Goal: Task Accomplishment & Management: Complete application form

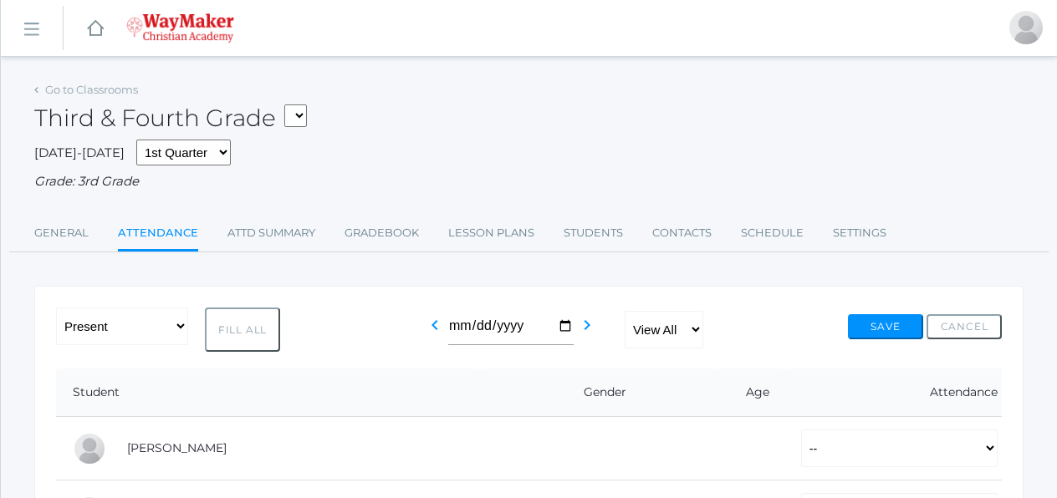
scroll to position [356, 0]
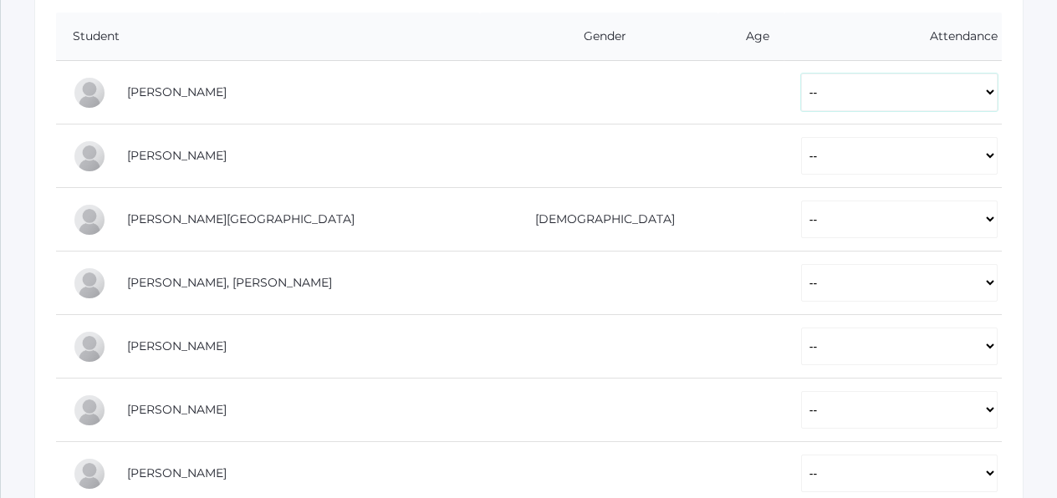
click at [858, 91] on select "-- Present Tardy Excused Tardy Unexcused Absent Excused Absent Unexcused" at bounding box center [899, 93] width 197 height 38
select select "P"
click at [801, 149] on select "-- Present Tardy Excused Tardy Unexcused Absent Excused Absent Unexcused" at bounding box center [899, 156] width 197 height 38
select select "P"
click at [801, 218] on select "-- Present Tardy Excused Tardy Unexcused Absent Excused Absent Unexcused" at bounding box center [899, 220] width 197 height 38
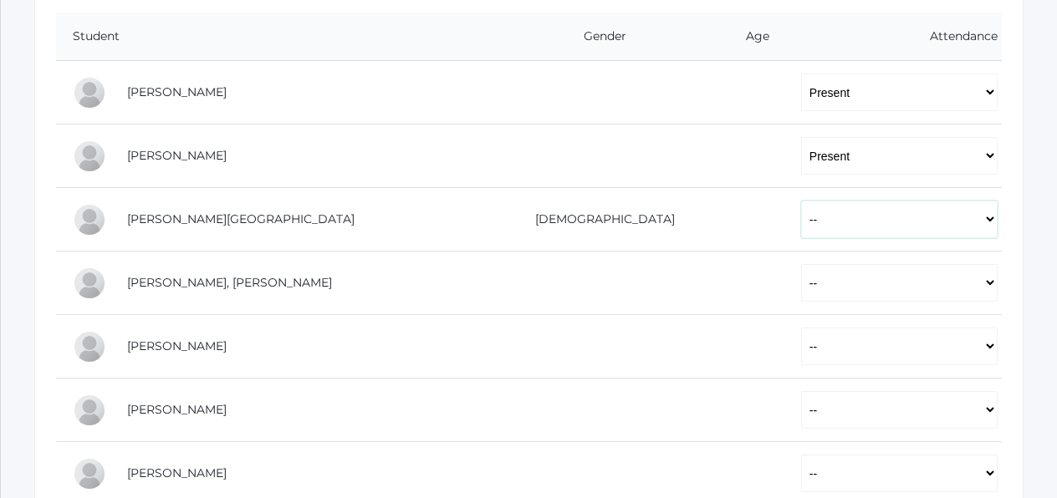
select select "P"
click at [801, 292] on select "-- Present Tardy Excused Tardy Unexcused Absent Excused Absent Unexcused" at bounding box center [899, 283] width 197 height 38
select select "P"
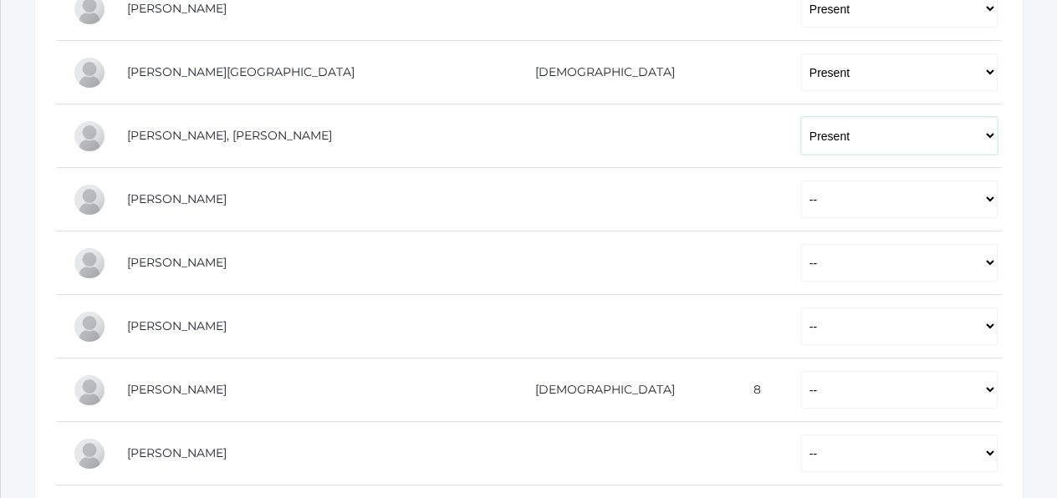
scroll to position [508, 0]
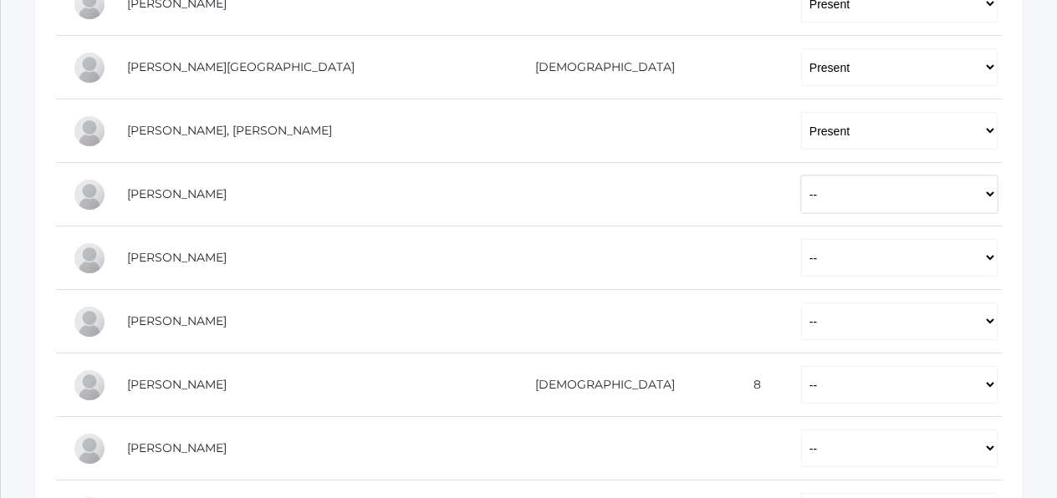
click at [801, 197] on select "-- Present Tardy Excused Tardy Unexcused Absent Excused Absent Unexcused" at bounding box center [899, 195] width 197 height 38
select select "P"
click at [801, 252] on select "-- Present Tardy Excused Tardy Unexcused Absent Excused Absent Unexcused" at bounding box center [899, 258] width 197 height 38
select select "P"
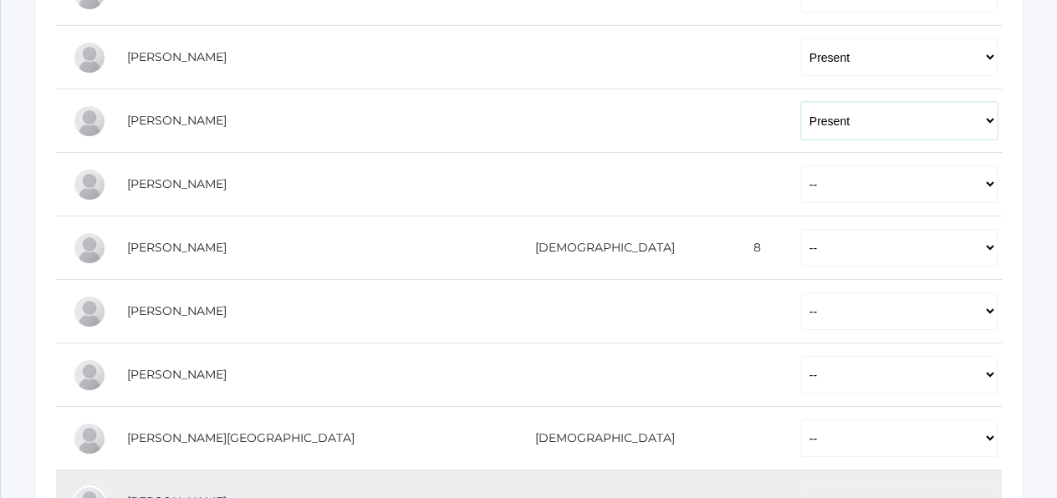
scroll to position [649, 0]
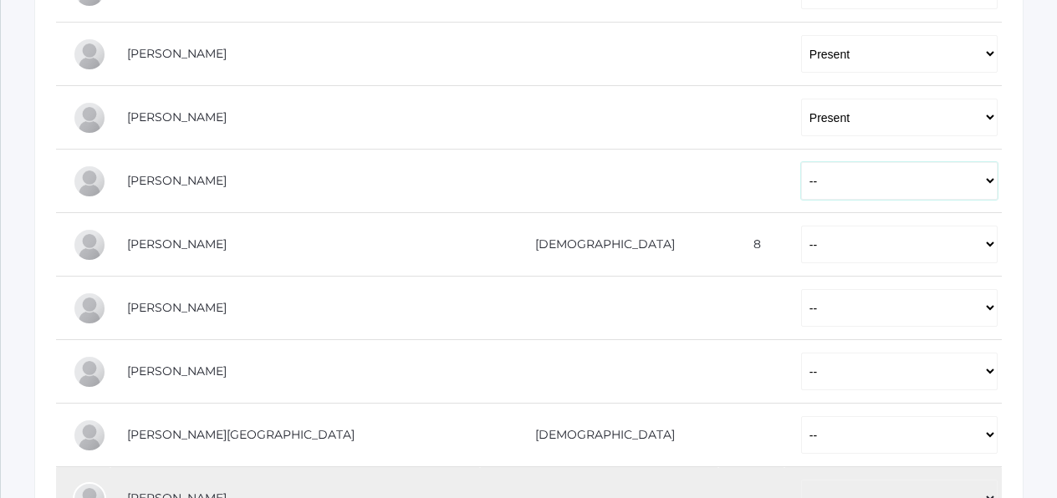
click at [801, 182] on select "-- Present Tardy Excused Tardy Unexcused Absent Excused Absent Unexcused" at bounding box center [899, 181] width 197 height 38
select select "P"
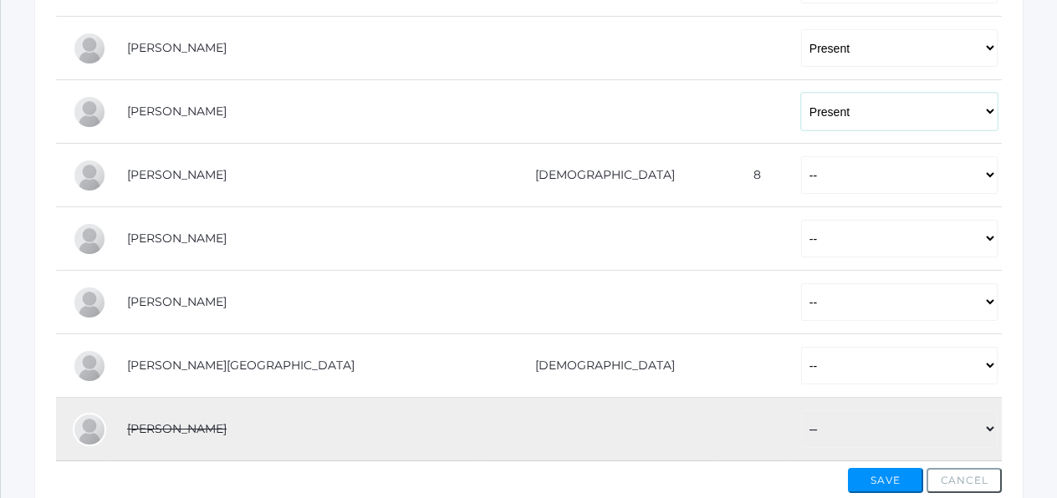
scroll to position [720, 0]
click at [801, 176] on select "-- Present Tardy Excused Tardy Unexcused Absent Excused Absent Unexcused" at bounding box center [899, 174] width 197 height 38
select select "P"
click at [801, 228] on select "-- Present Tardy Excused Tardy Unexcused Absent Excused Absent Unexcused" at bounding box center [899, 237] width 197 height 38
select select "P"
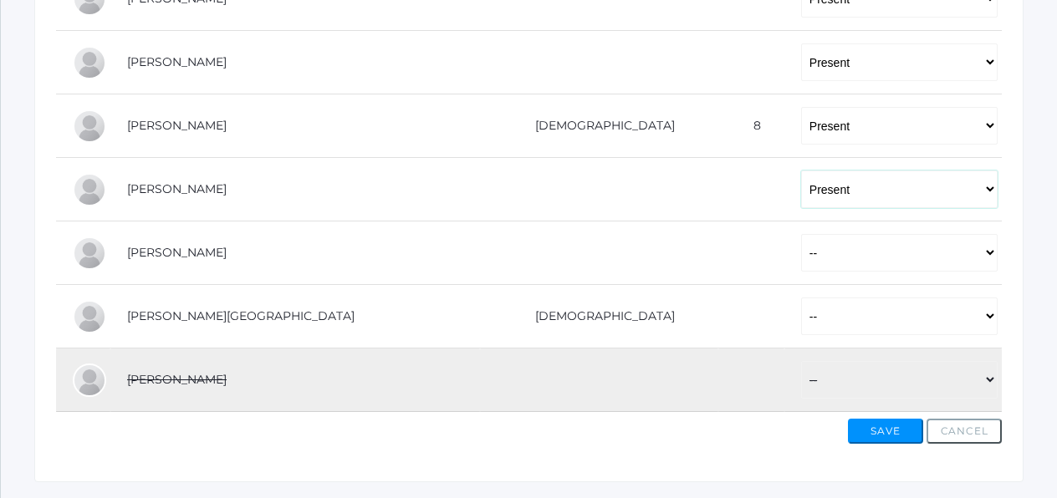
scroll to position [812, 0]
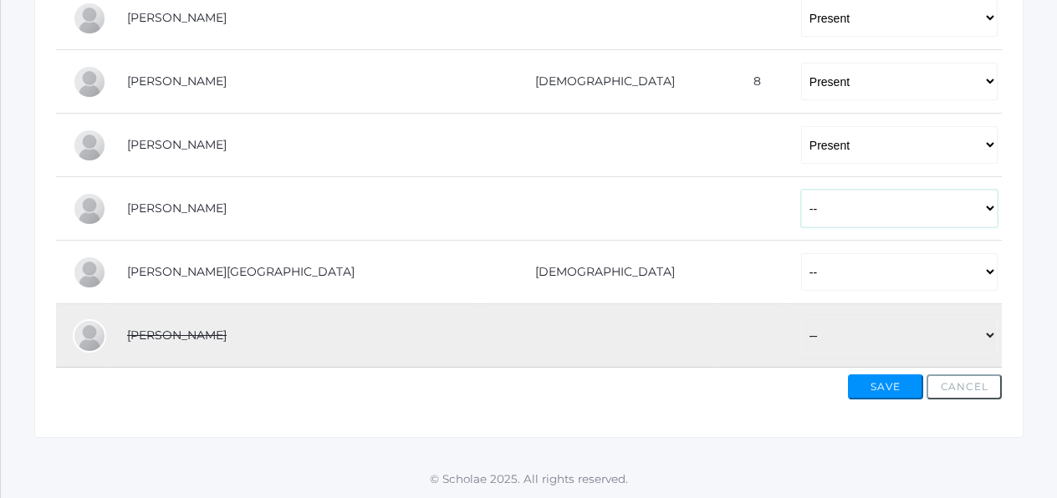
click at [801, 205] on select "-- Present Tardy Excused Tardy Unexcused Absent Excused Absent Unexcused" at bounding box center [899, 209] width 197 height 38
select select "P"
click at [801, 264] on select "-- Present Tardy Excused Tardy Unexcused Absent Excused Absent Unexcused" at bounding box center [899, 272] width 197 height 38
select select "P"
click at [876, 392] on button "Save" at bounding box center [885, 387] width 75 height 25
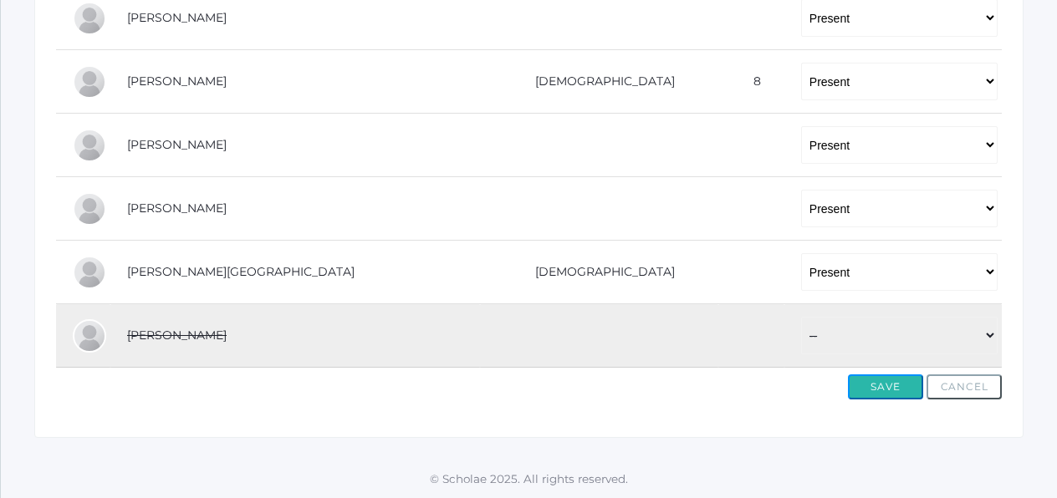
scroll to position [0, 0]
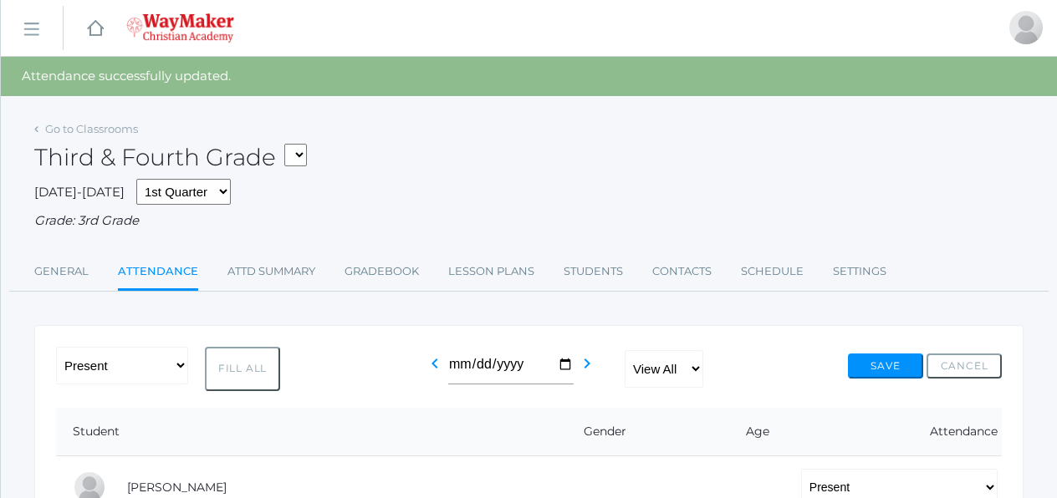
click at [304, 155] on select "03ELEM - Language Arts 3/4 03ELEM - History 3/4 03ELEM - Science 3/4 03ELEM - M…" at bounding box center [295, 155] width 23 height 23
select select "2572"
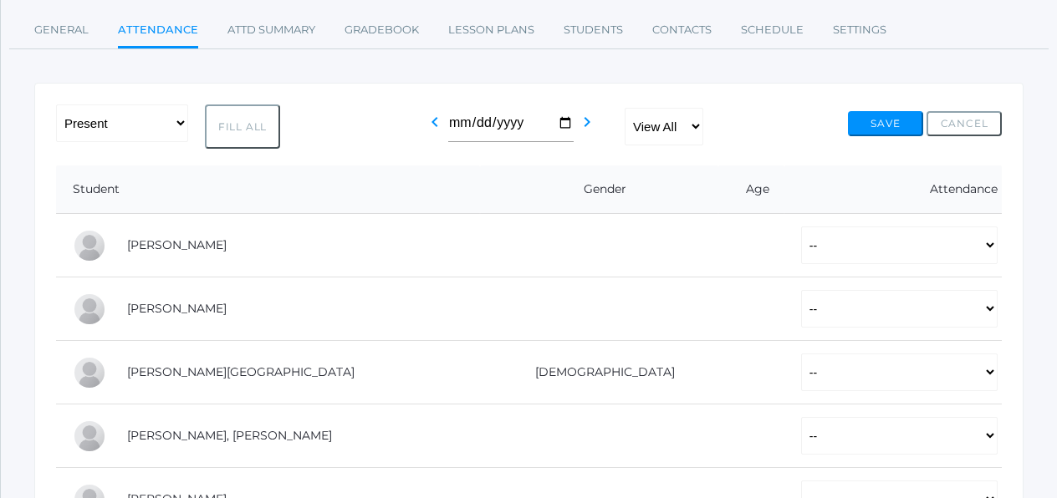
scroll to position [224, 0]
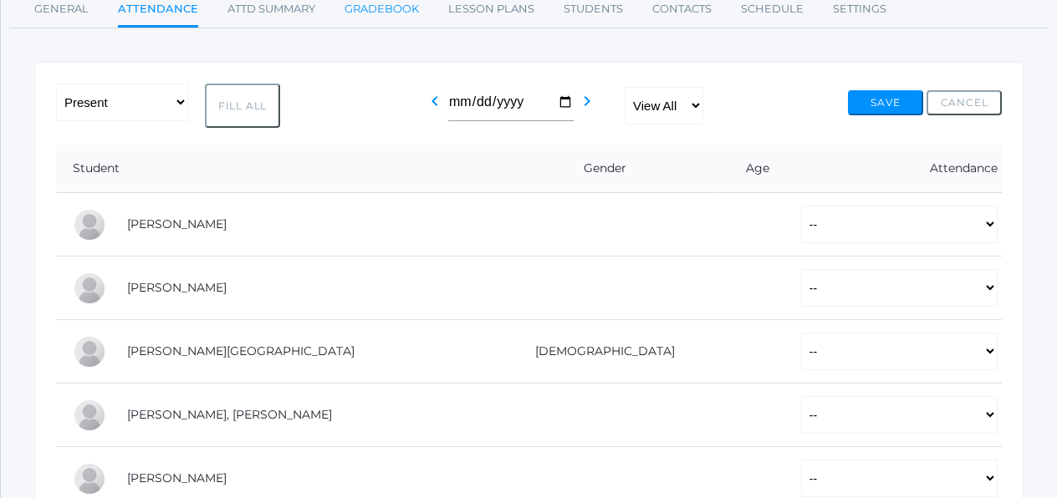
click at [396, 8] on link "Gradebook" at bounding box center [382, 8] width 74 height 33
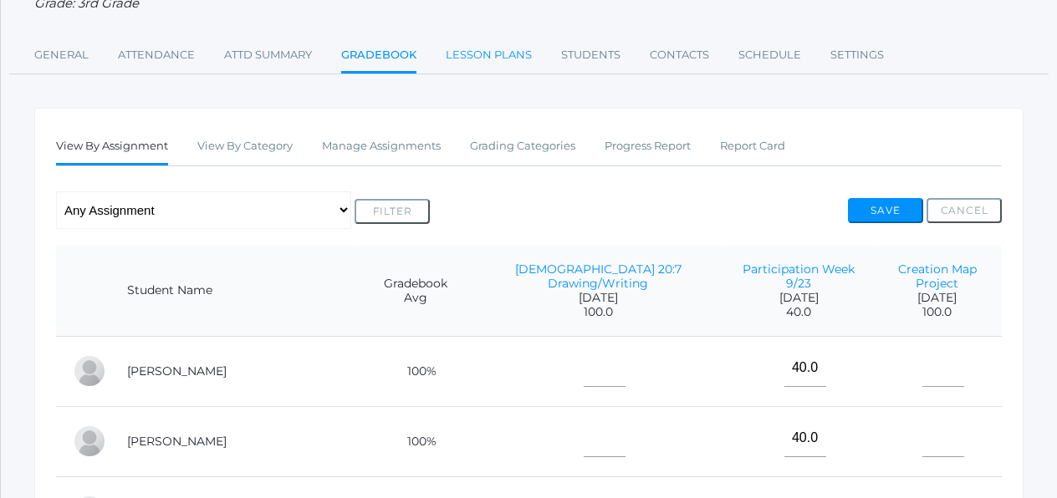
scroll to position [181, 0]
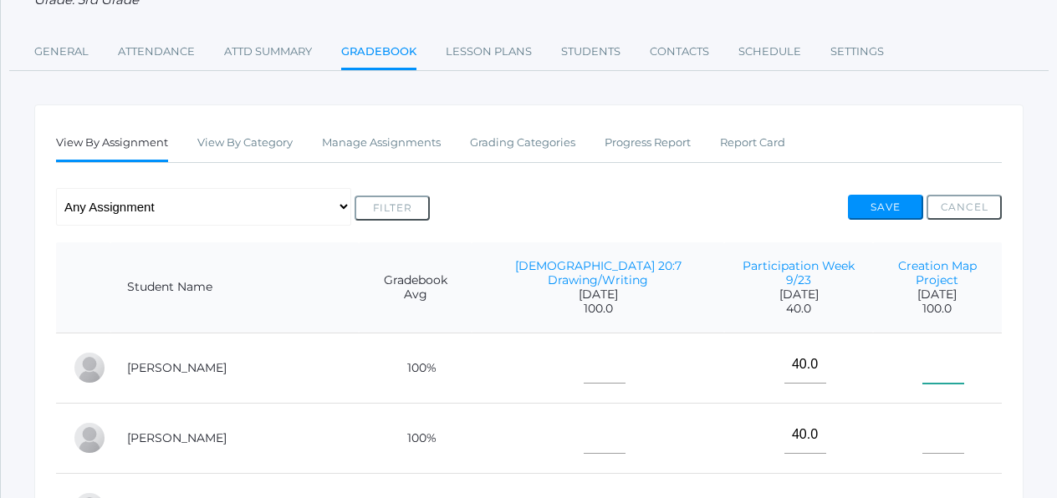
click at [924, 352] on input"] "text" at bounding box center [943, 365] width 42 height 38
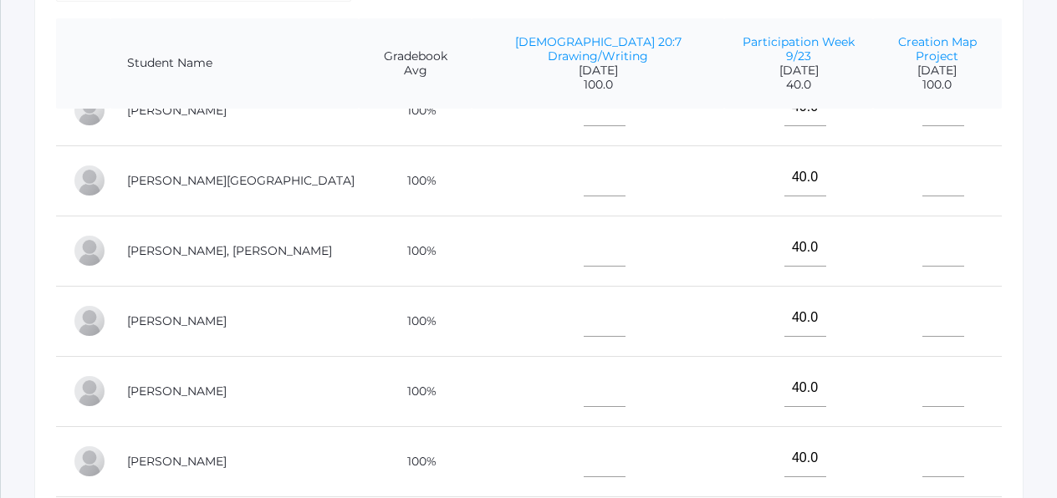
scroll to position [122, 0]
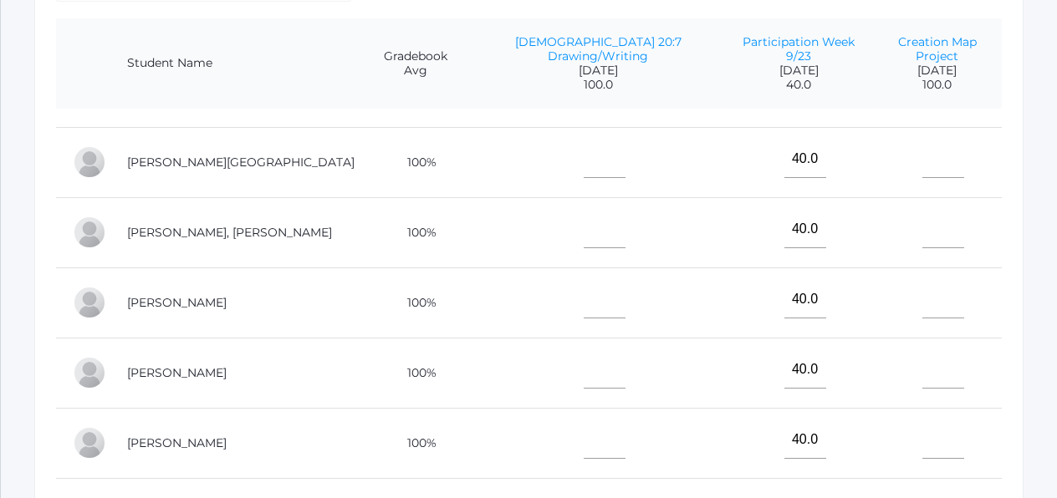
type input"] "100"
click at [922, 285] on input"] "text" at bounding box center [943, 300] width 42 height 38
type input"] "100"
click at [1007, 302] on div "View By Assignment View By Category Manage Assignments Grading Categories Progr…" at bounding box center [528, 318] width 989 height 877
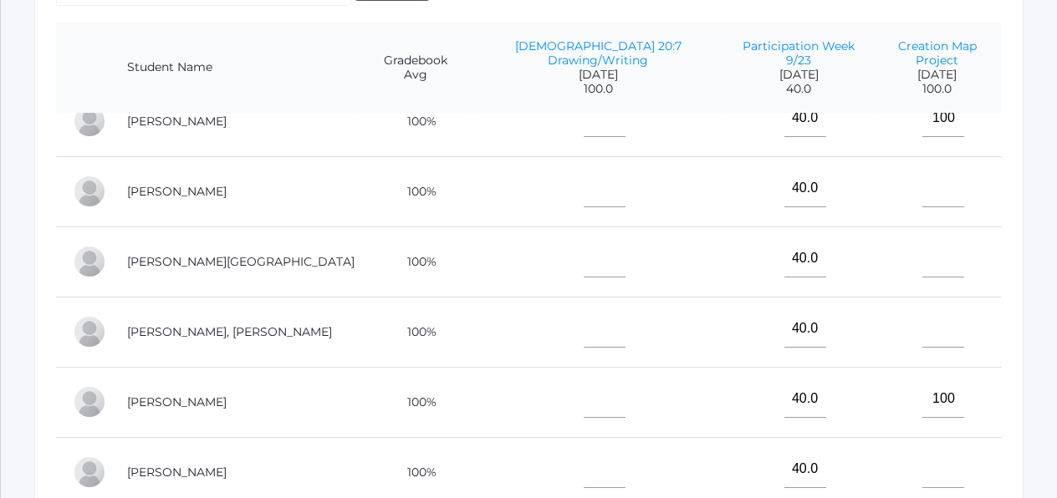
scroll to position [0, 0]
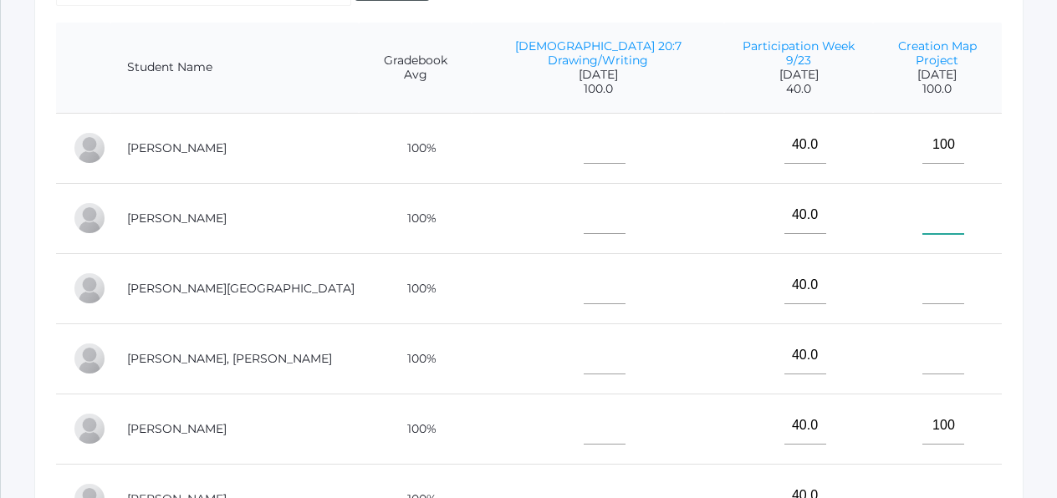
click at [931, 202] on input"] "text" at bounding box center [943, 216] width 42 height 38
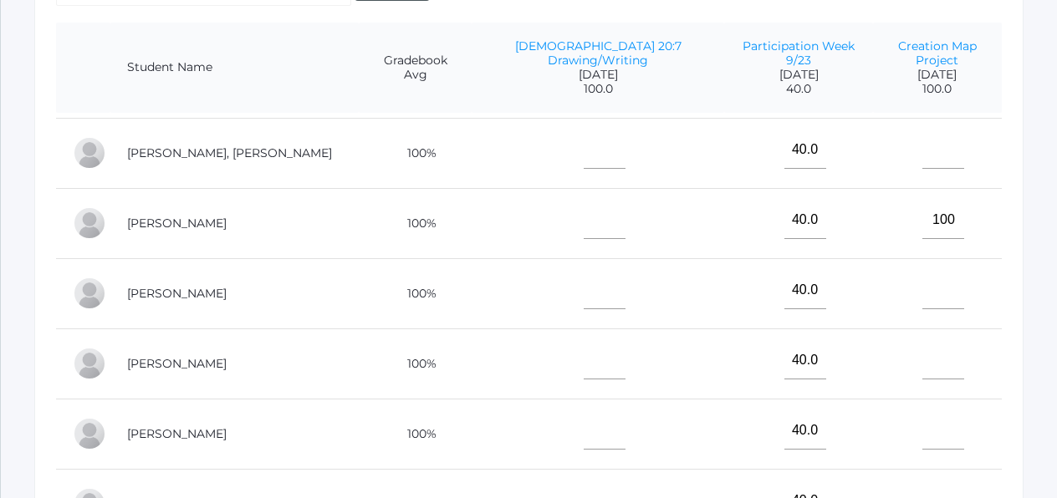
scroll to position [251, 0]
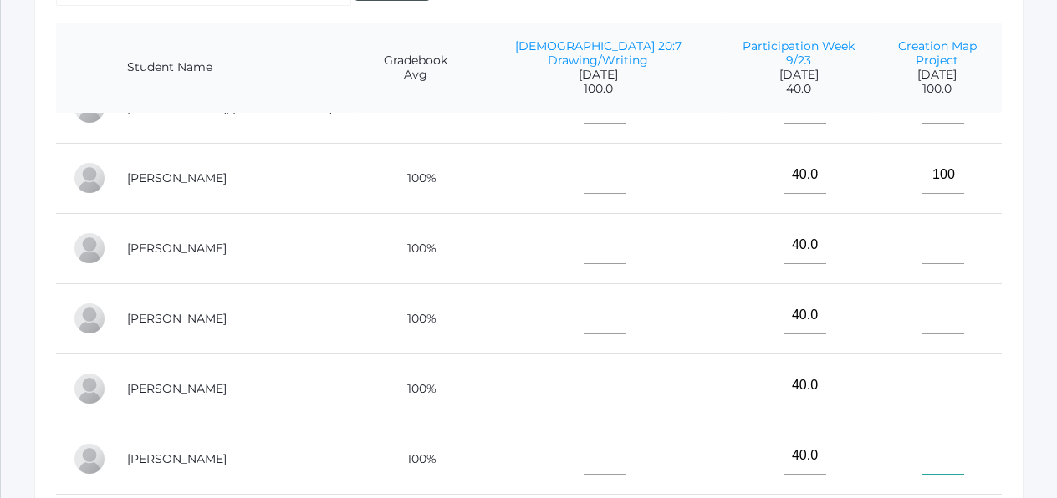
click at [925, 447] on input"] "text" at bounding box center [943, 456] width 42 height 38
type input"] "100"
click at [962, 452] on td "100" at bounding box center [937, 459] width 129 height 70
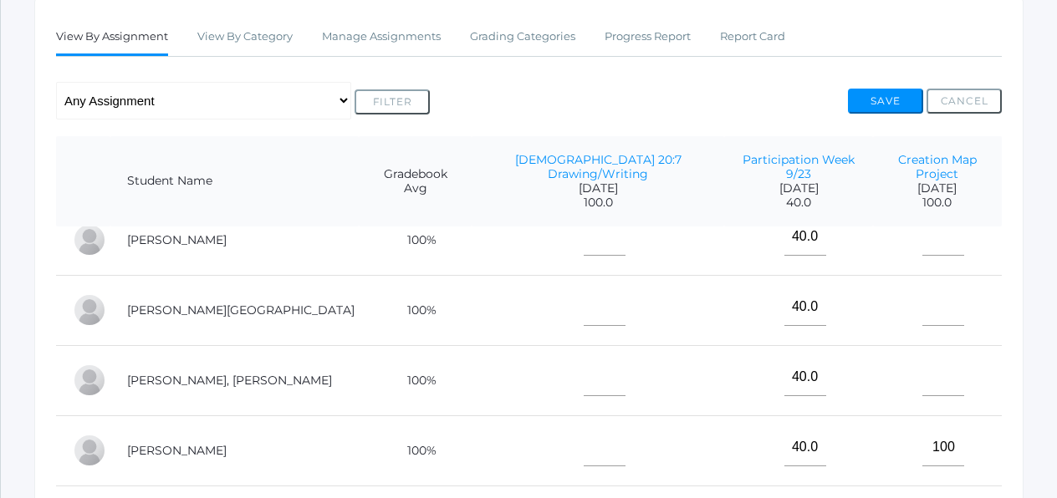
scroll to position [93, 0]
click at [922, 375] on input"] "text" at bounding box center [943, 377] width 42 height 38
type input"] "100"
click at [1002, 384] on div "View By Assignment View By Category Manage Assignments Grading Categories Progr…" at bounding box center [528, 436] width 989 height 877
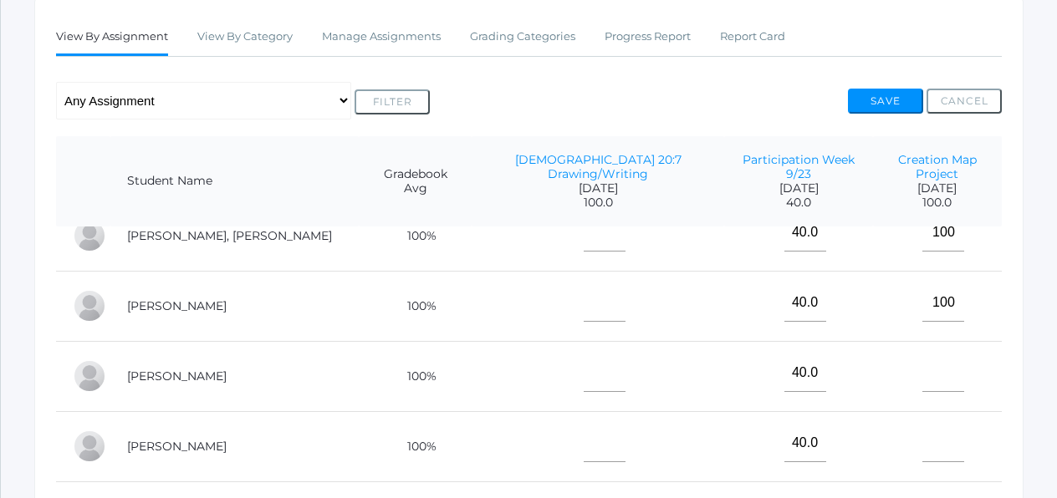
scroll to position [251, 0]
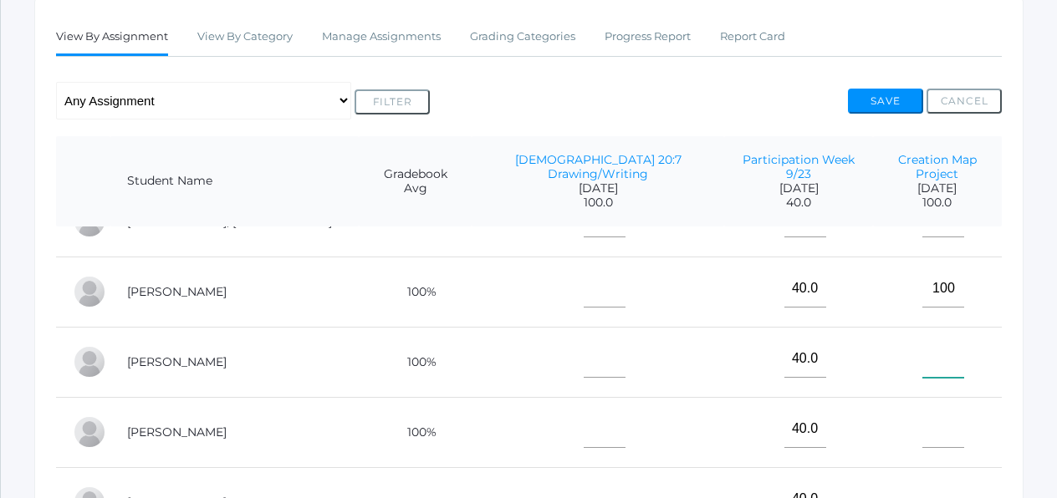
click at [922, 351] on input"] "text" at bounding box center [943, 359] width 42 height 38
type input"] "100"
click at [993, 397] on td at bounding box center [937, 432] width 129 height 70
click at [935, 411] on input"] "text" at bounding box center [943, 430] width 42 height 38
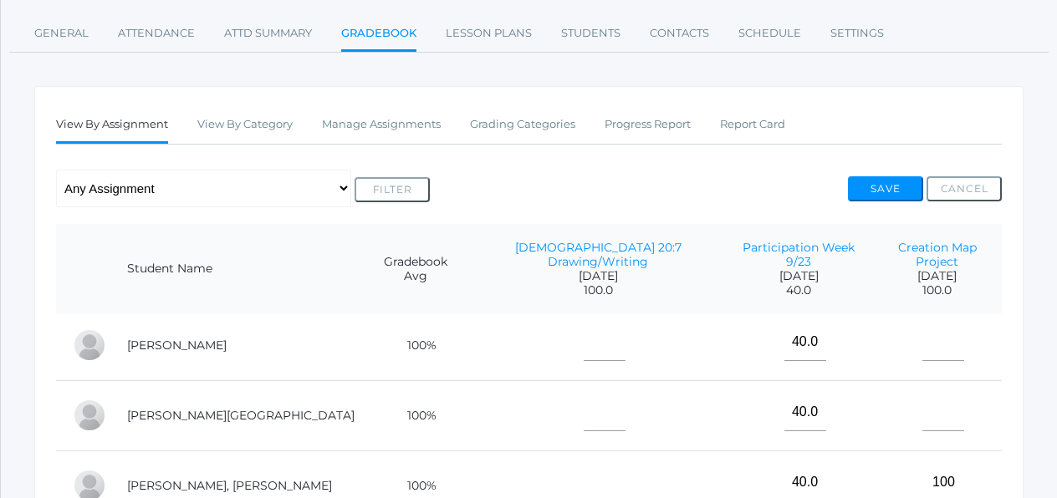
scroll to position [85, 0]
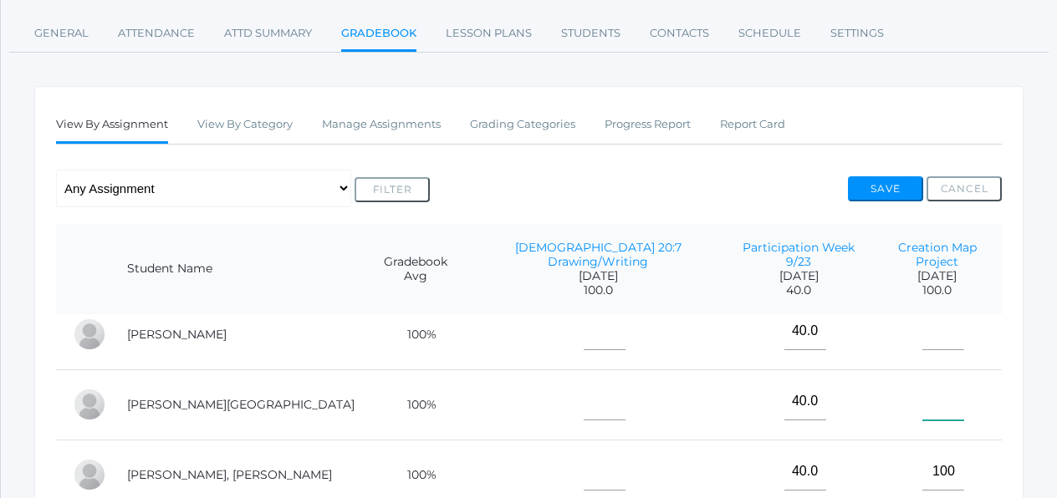
click at [926, 385] on input"] "text" at bounding box center [943, 402] width 42 height 38
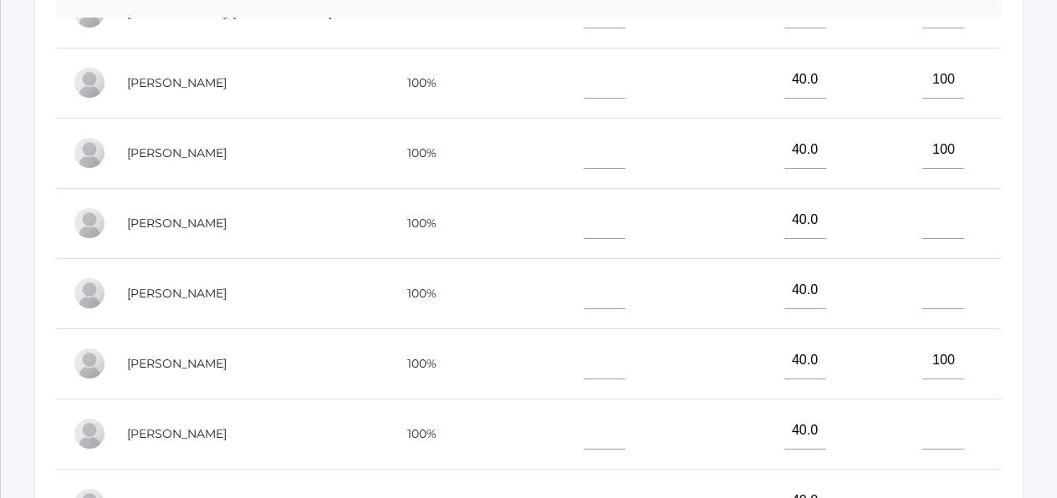
scroll to position [501, 0]
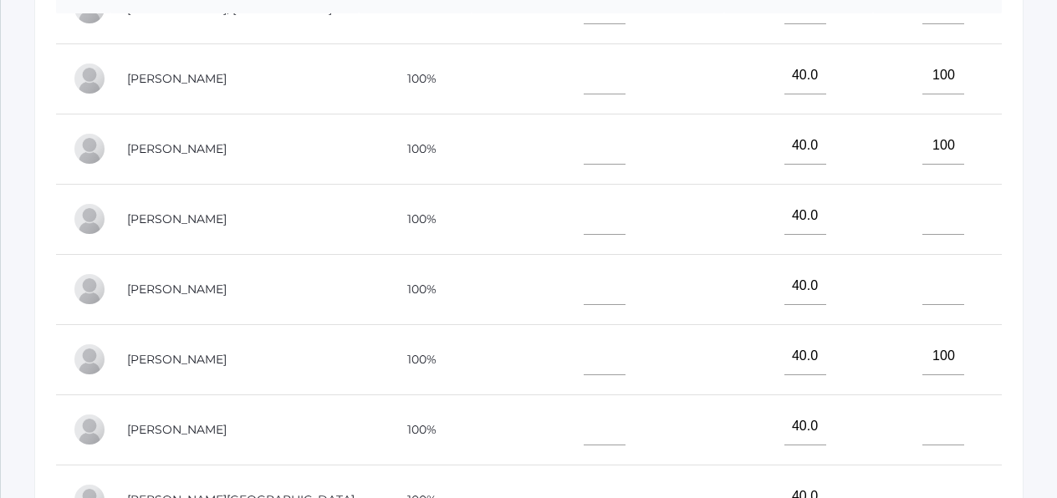
type input"] "100"
click at [930, 421] on input"] "text" at bounding box center [943, 427] width 42 height 38
type input"] "100"
click at [978, 412] on td "100" at bounding box center [937, 430] width 129 height 70
click at [927, 273] on input"] "text" at bounding box center [943, 287] width 42 height 38
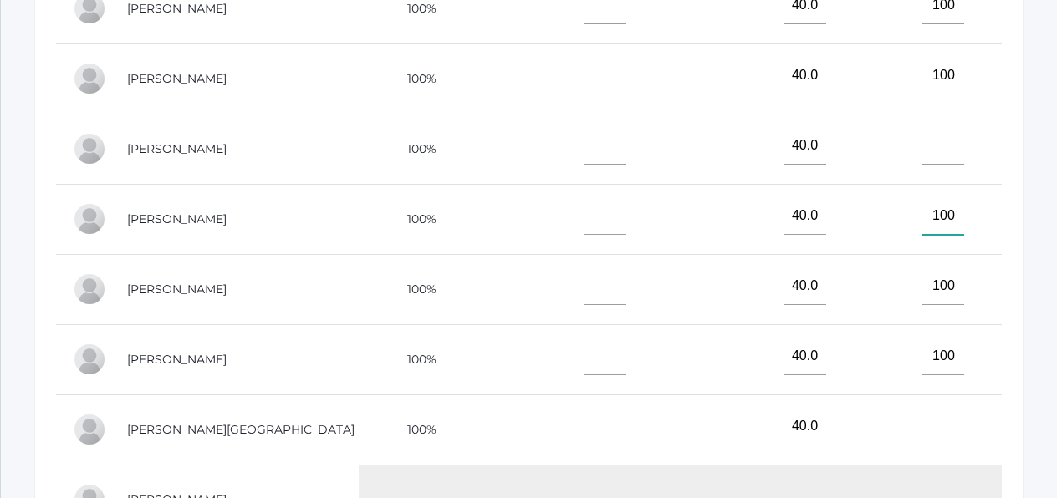
scroll to position [592, 0]
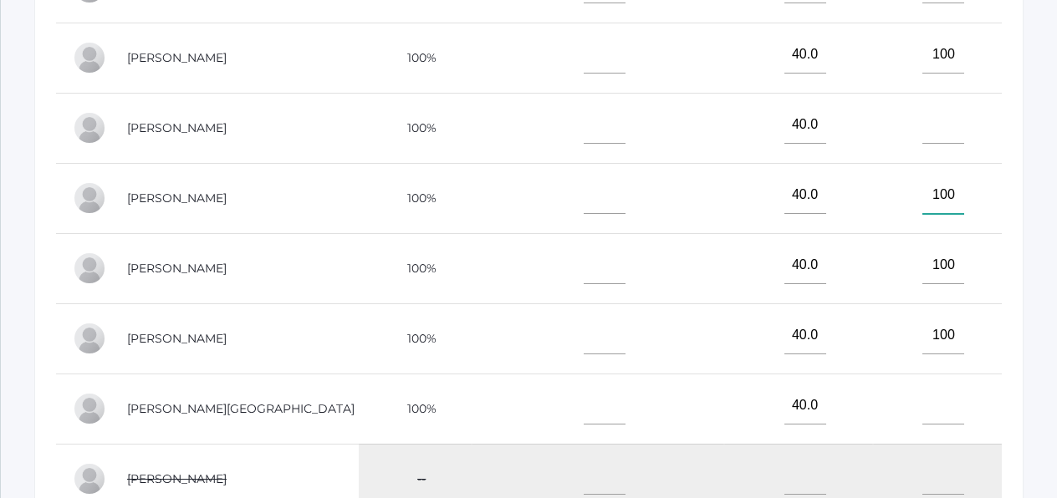
type input"] "100"
click at [923, 398] on input"] "text" at bounding box center [943, 406] width 42 height 38
type input"] "100"
click at [922, 111] on input"] "text" at bounding box center [943, 125] width 42 height 38
type input"] "100"
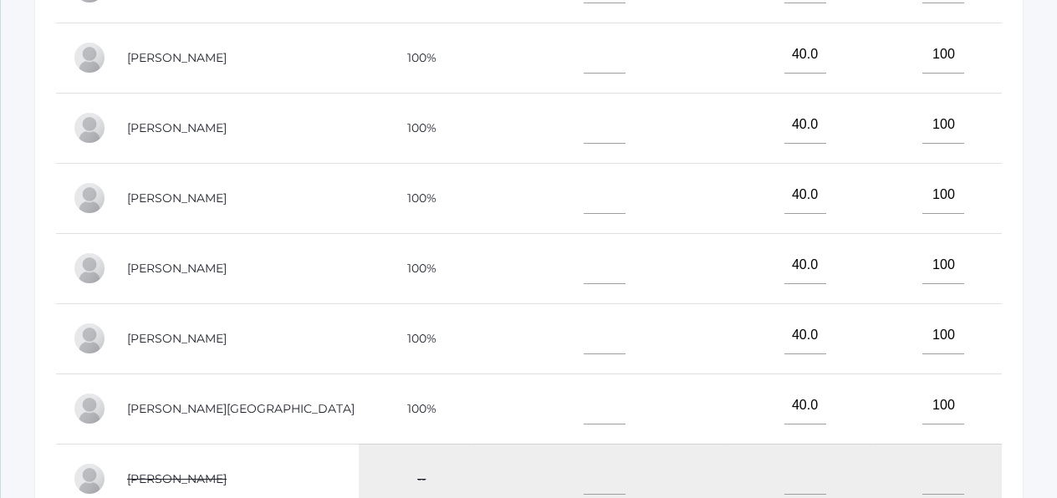
click at [873, 108] on td "100" at bounding box center [937, 128] width 129 height 70
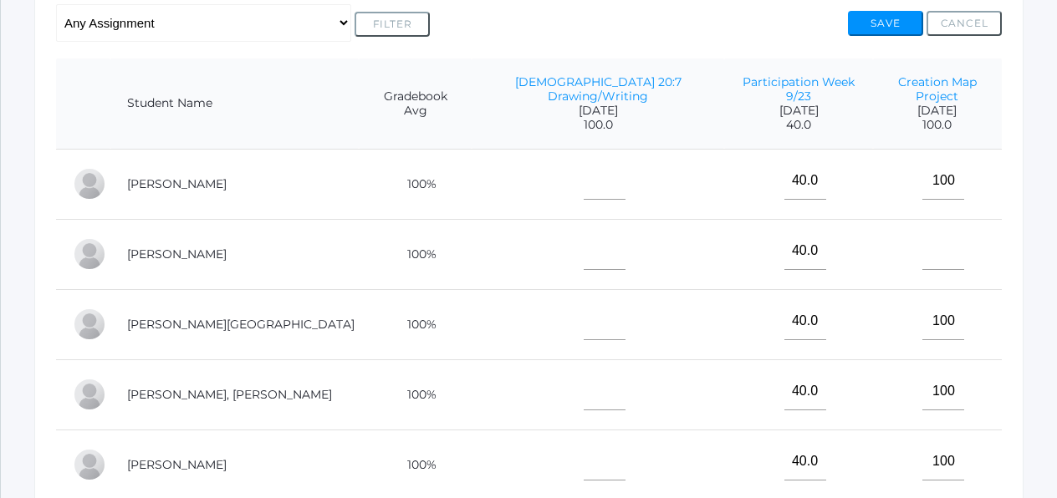
scroll to position [357, 0]
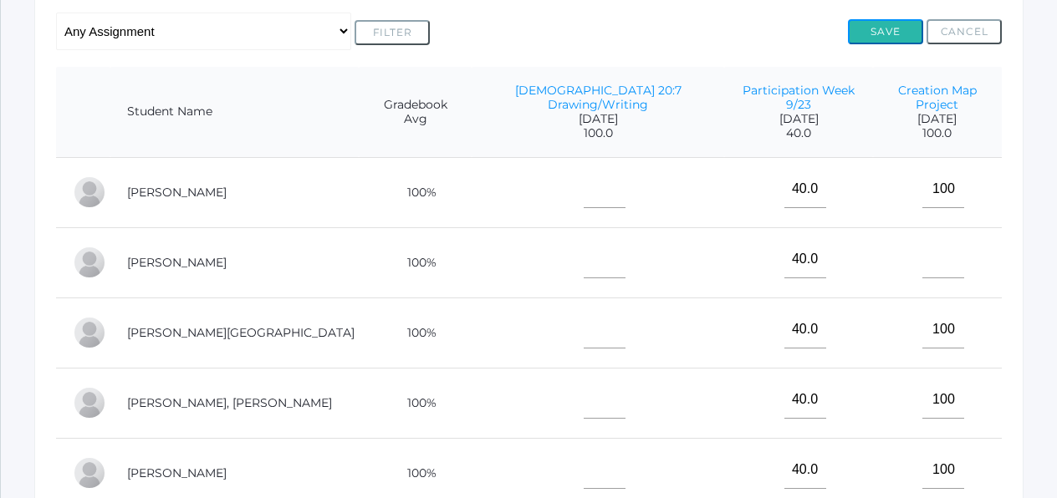
click at [882, 39] on button "Save" at bounding box center [885, 31] width 75 height 25
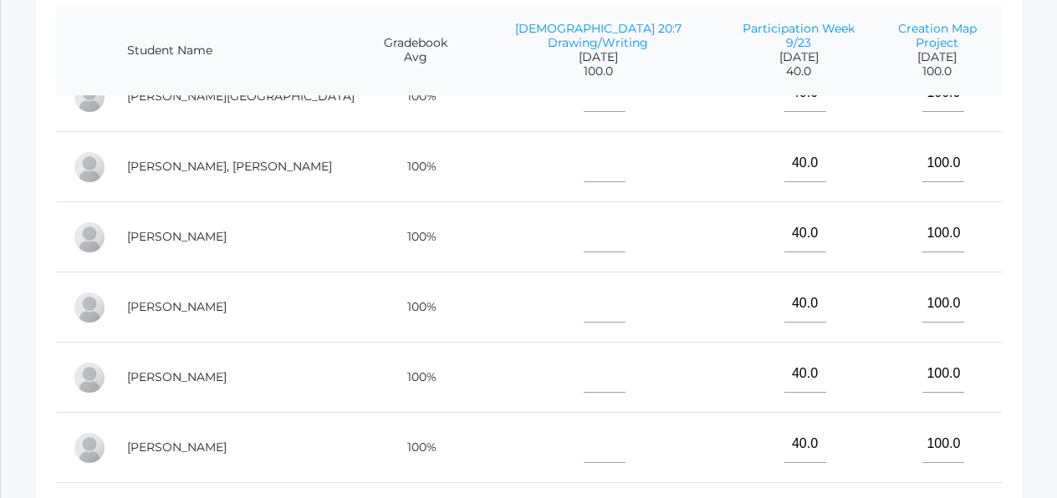
scroll to position [176, 0]
click at [584, 364] on input"] "text" at bounding box center [605, 373] width 42 height 38
type input"] "100"
click at [584, 296] on input"] "text" at bounding box center [605, 302] width 42 height 38
type input"] "100"
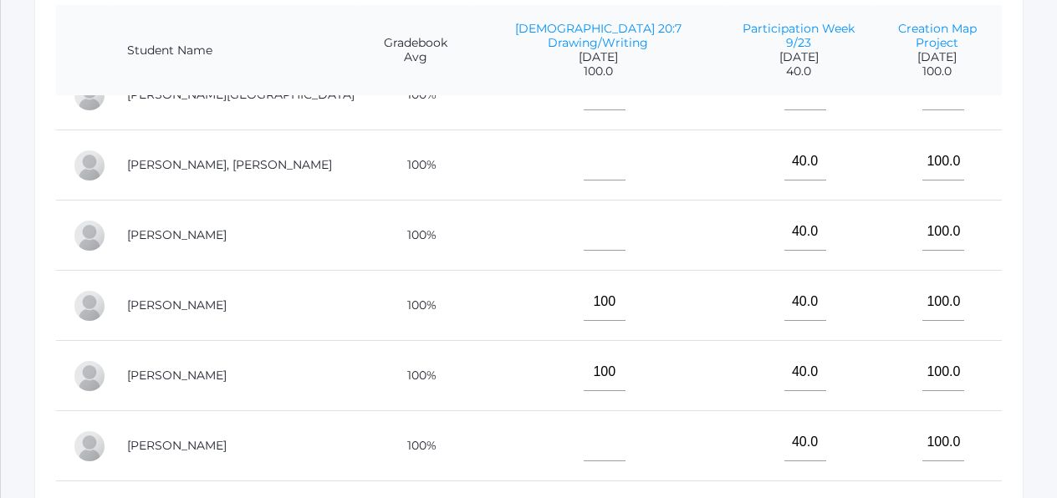
click at [644, 341] on td "100" at bounding box center [598, 376] width 253 height 70
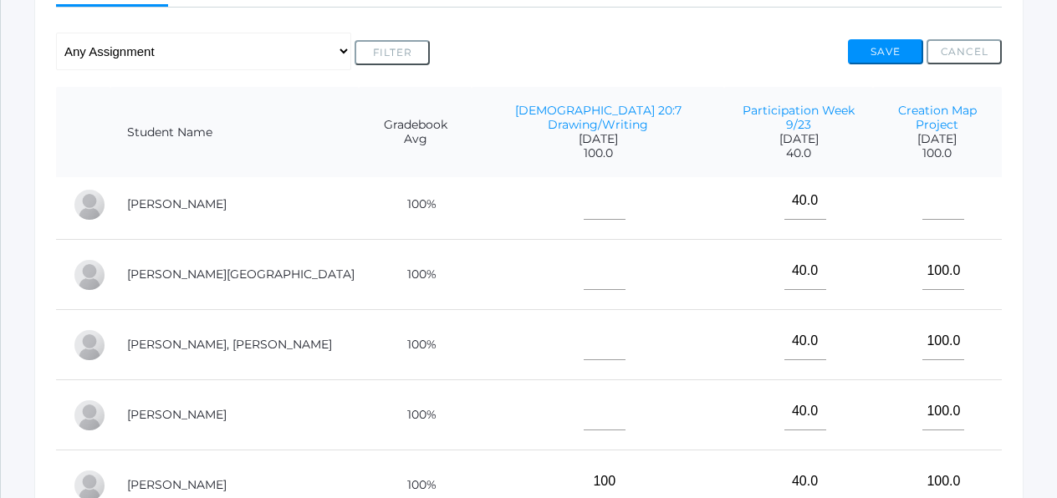
scroll to position [76, 0]
click at [584, 201] on input"] "text" at bounding box center [605, 204] width 42 height 38
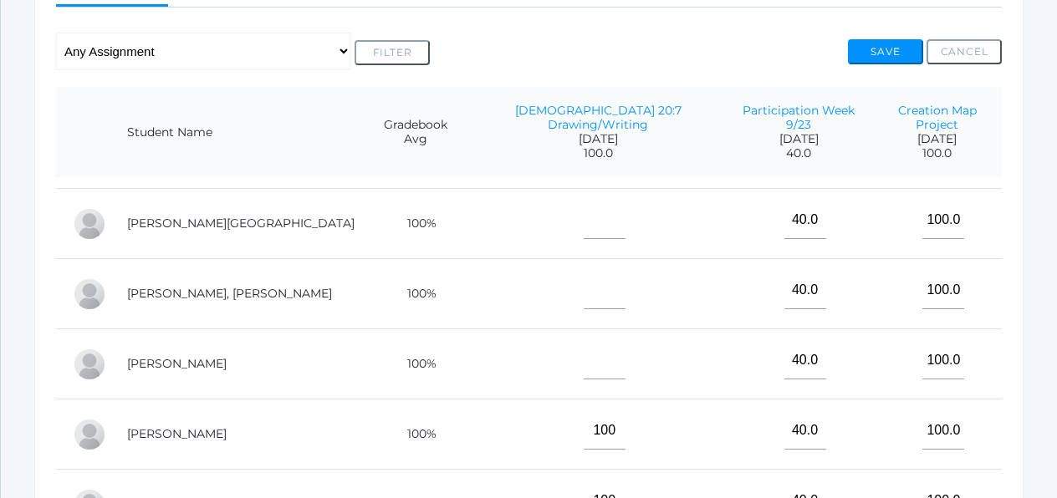
scroll to position [130, 0]
type input"] "100"
click at [584, 359] on input"] "text" at bounding box center [605, 360] width 42 height 38
type input"] "100"
click at [584, 283] on input"] "text" at bounding box center [605, 290] width 42 height 38
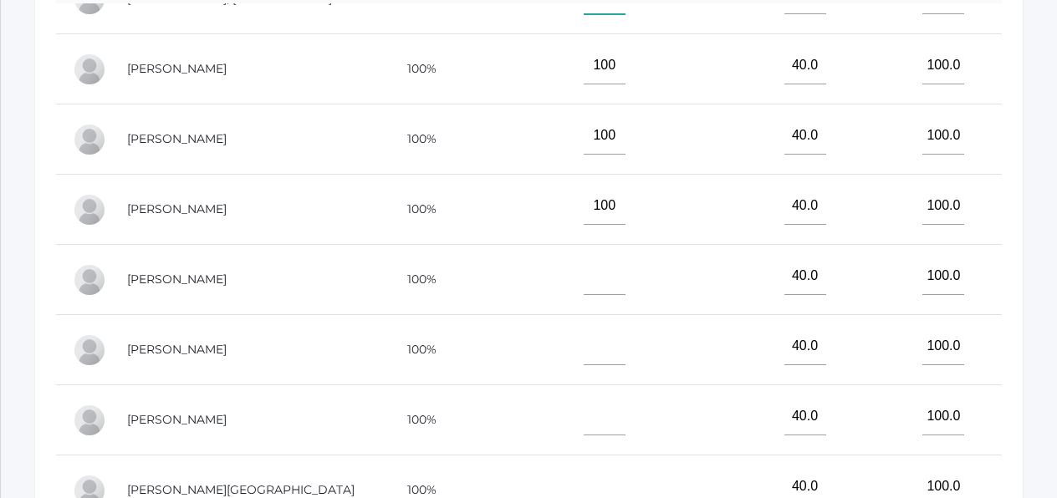
scroll to position [554, 0]
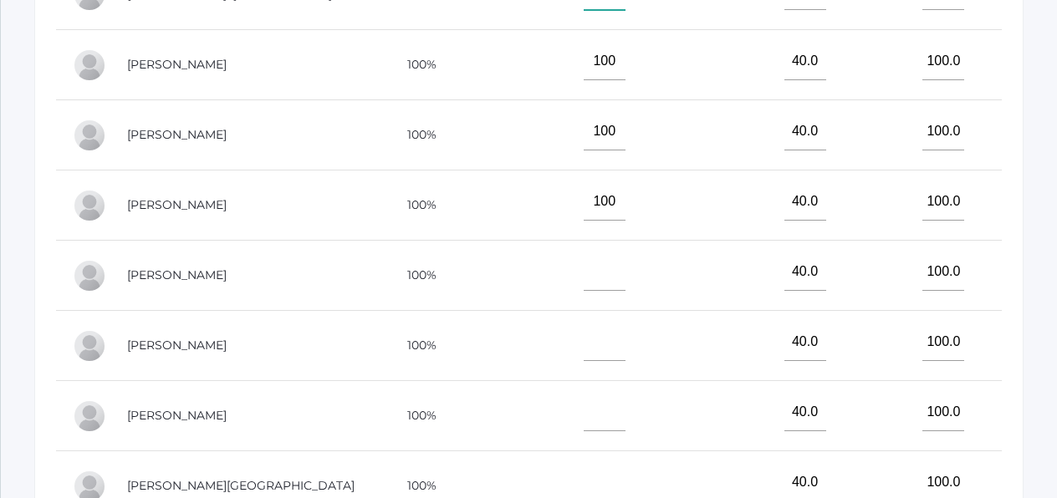
type input"] "100"
click at [584, 333] on input"] "text" at bounding box center [605, 343] width 42 height 38
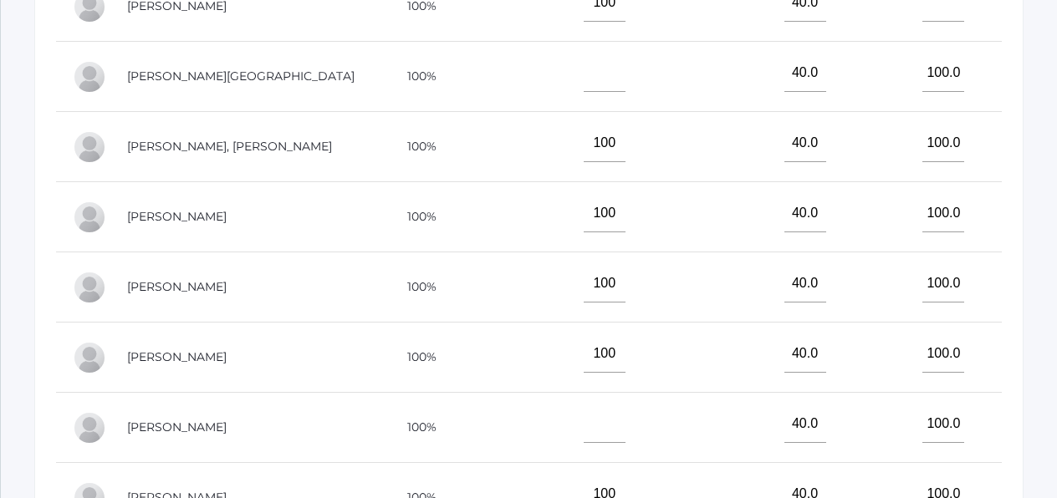
scroll to position [93, 0]
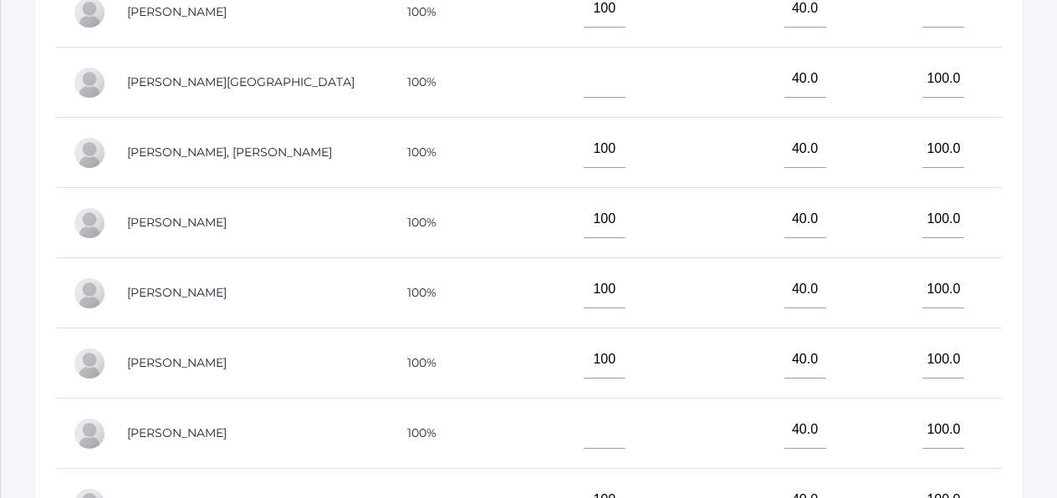
type input"] "100"
click at [584, 62] on input"] "text" at bounding box center [605, 79] width 42 height 38
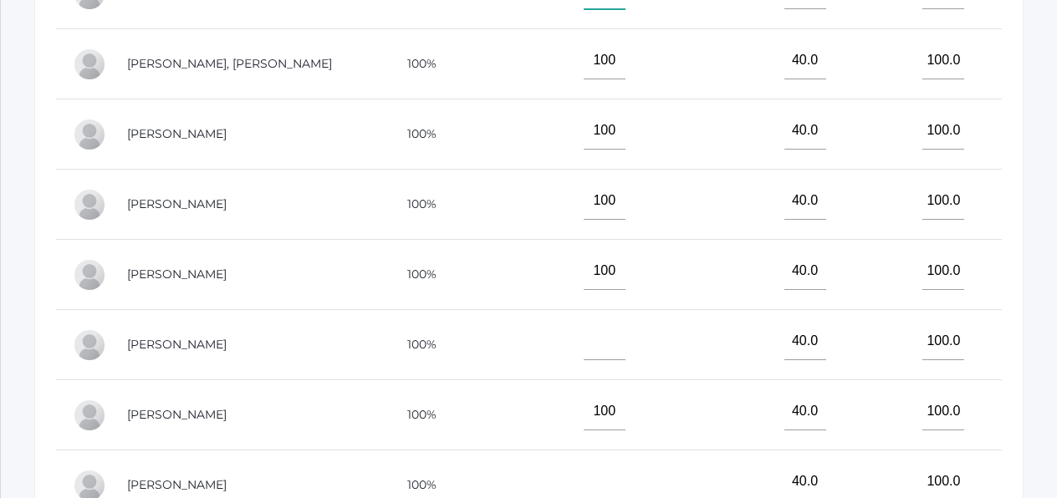
scroll to position [251, 0]
type input"] "100"
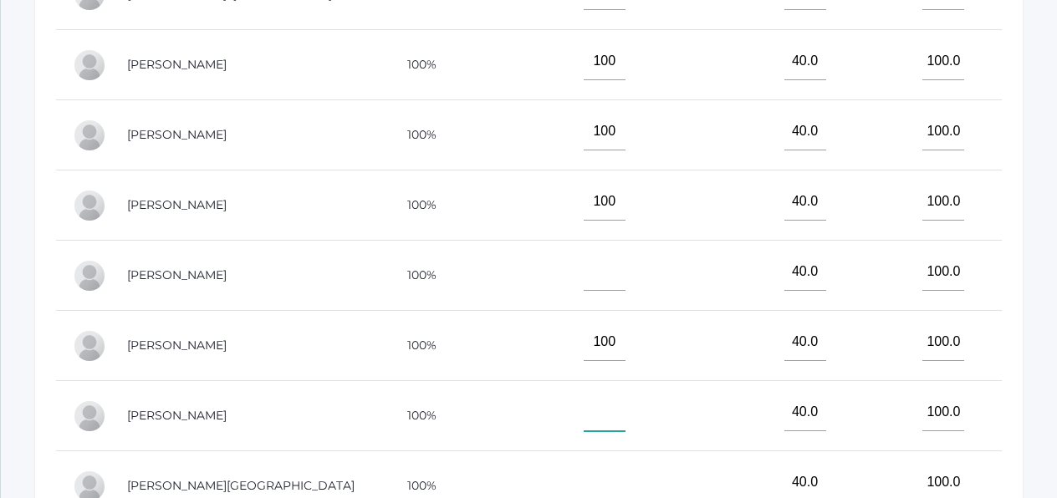
click at [584, 409] on input"] "text" at bounding box center [605, 413] width 42 height 38
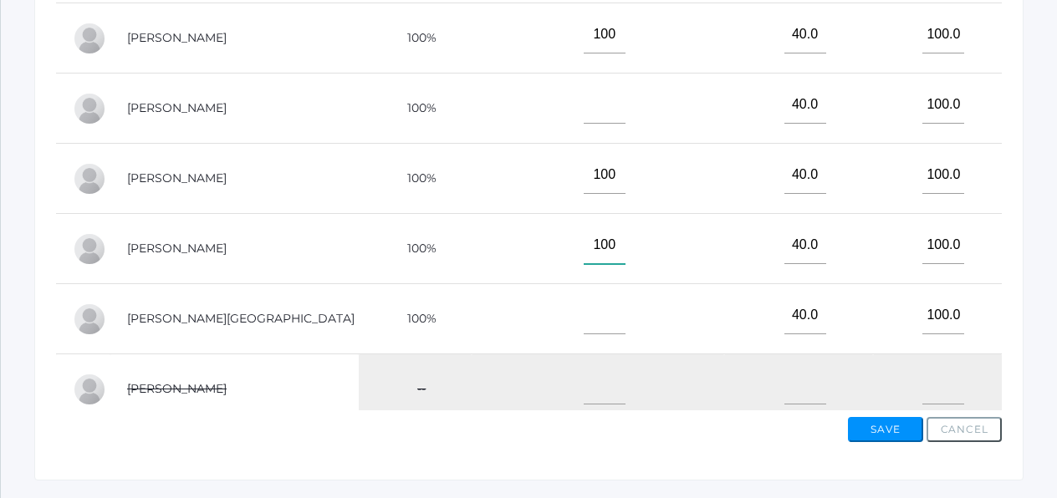
scroll to position [723, 0]
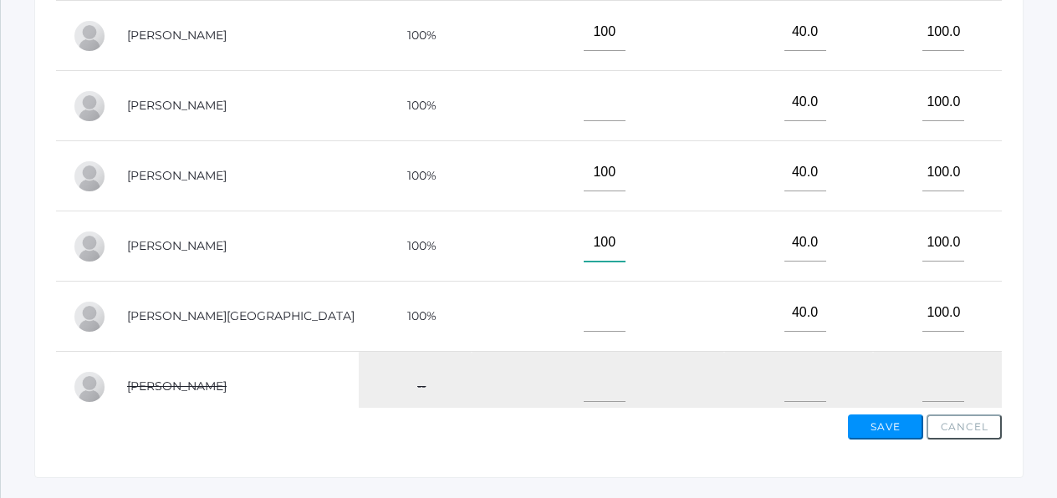
type input"] "100"
click at [881, 424] on button "Save" at bounding box center [885, 427] width 75 height 25
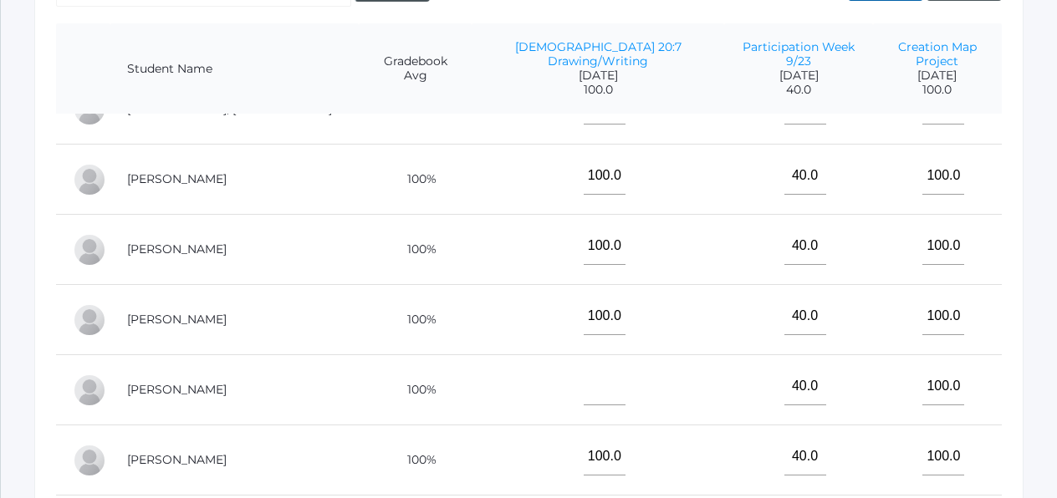
scroll to position [448, 0]
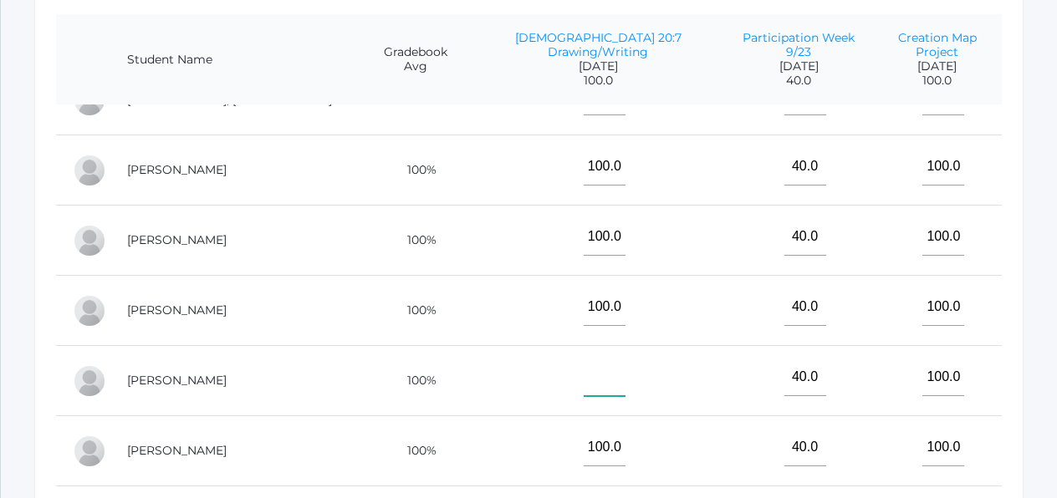
click at [584, 366] on input"] "text" at bounding box center [605, 378] width 42 height 38
type input"] "100"
click at [618, 386] on td "100" at bounding box center [598, 381] width 253 height 70
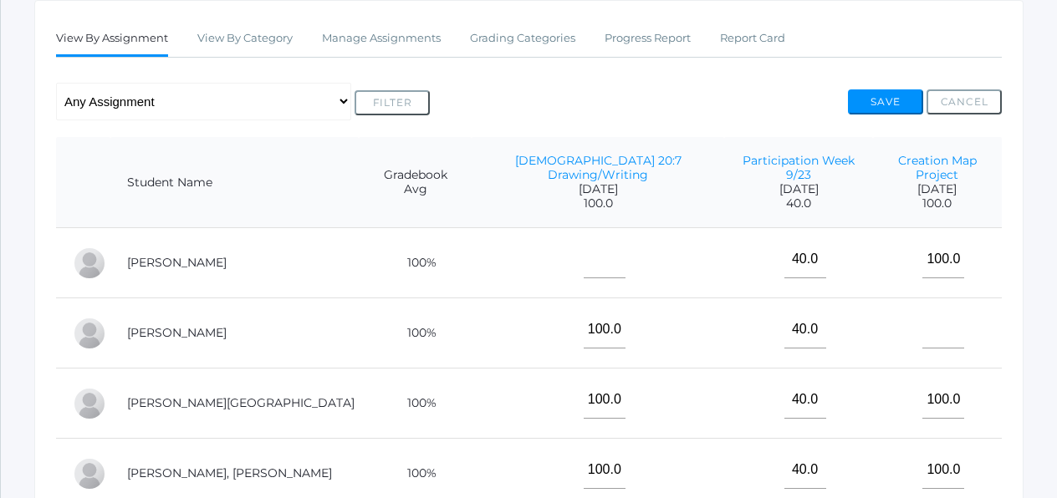
scroll to position [326, 0]
click at [870, 97] on button "Save" at bounding box center [885, 101] width 75 height 25
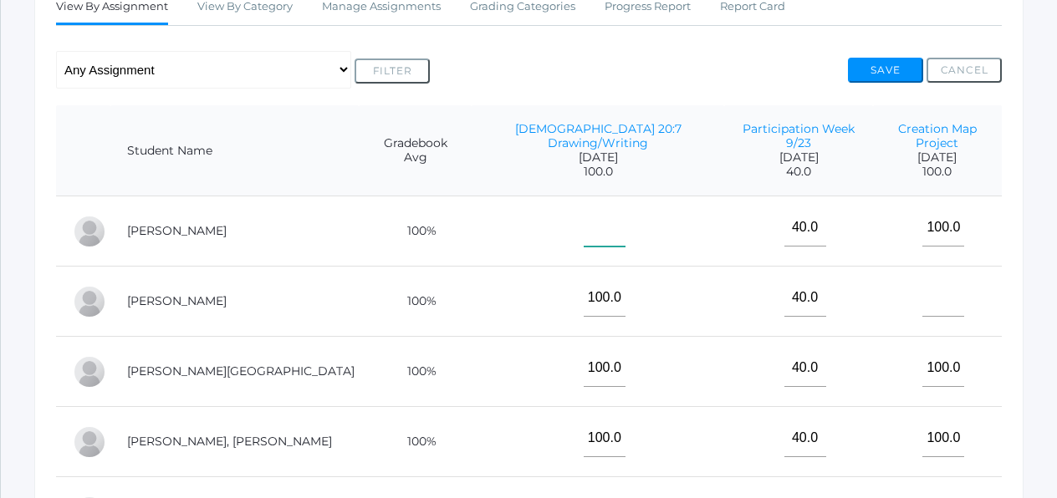
click at [584, 218] on input"] "text" at bounding box center [605, 228] width 42 height 38
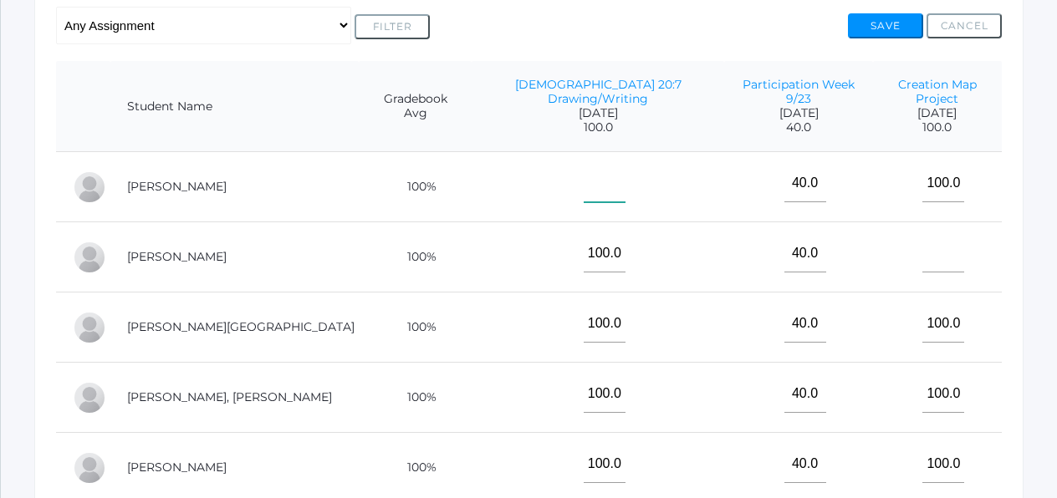
scroll to position [401, 0]
click at [922, 237] on input"] "text" at bounding box center [943, 255] width 42 height 38
type input"] "100"
click at [991, 258] on td "100" at bounding box center [937, 258] width 129 height 70
click at [896, 29] on button "Save" at bounding box center [885, 26] width 75 height 25
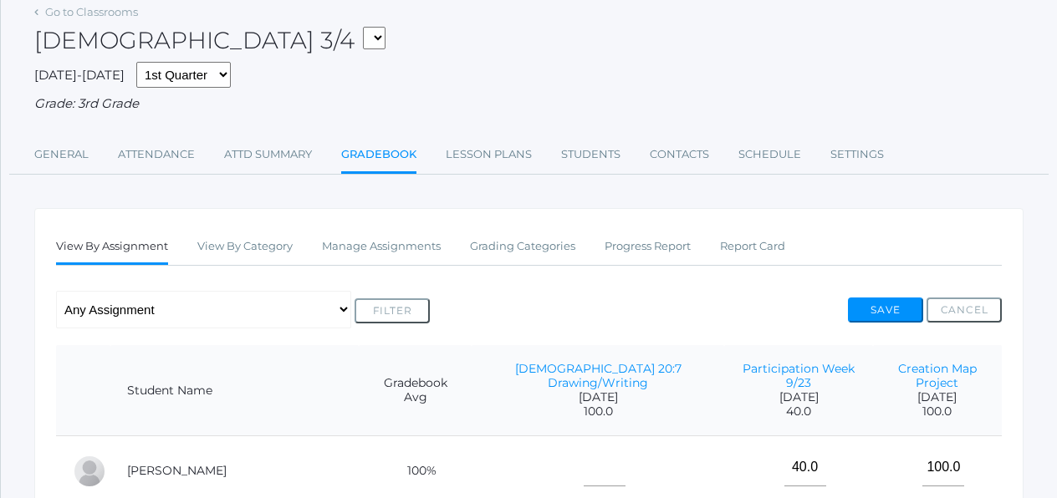
scroll to position [115, 0]
